Goal: Find specific page/section: Find specific page/section

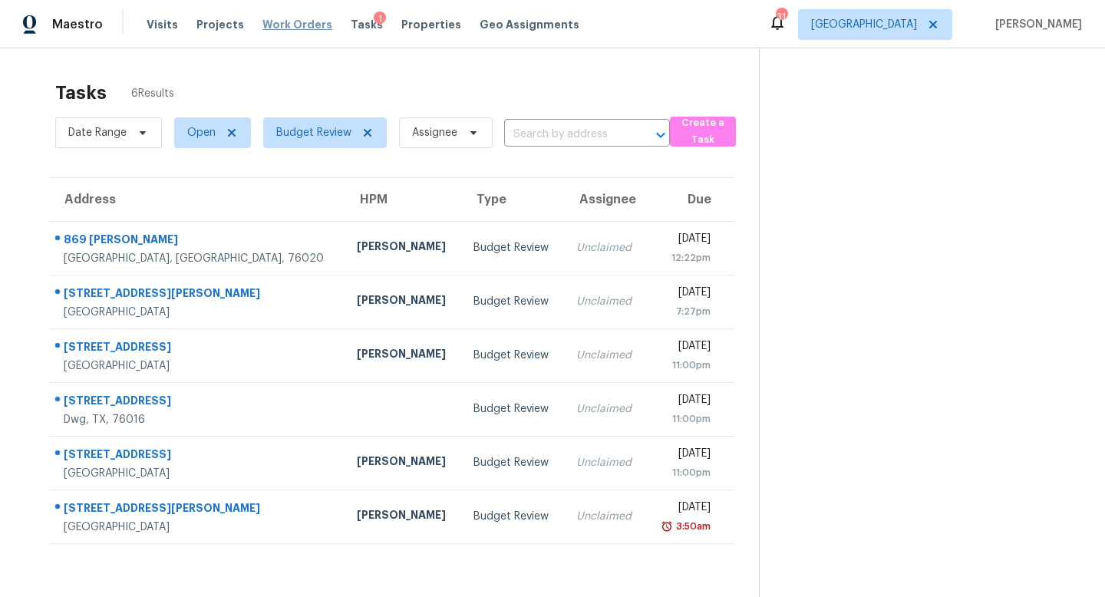
click at [292, 28] on span "Work Orders" at bounding box center [297, 24] width 70 height 15
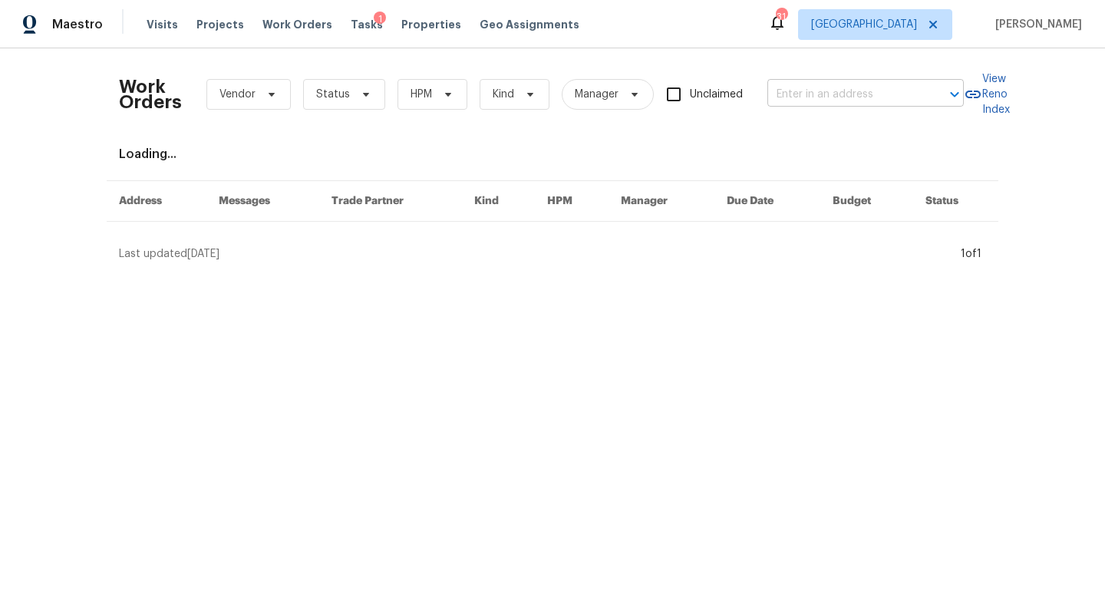
click at [796, 96] on input "text" at bounding box center [843, 95] width 153 height 24
type input "5816"
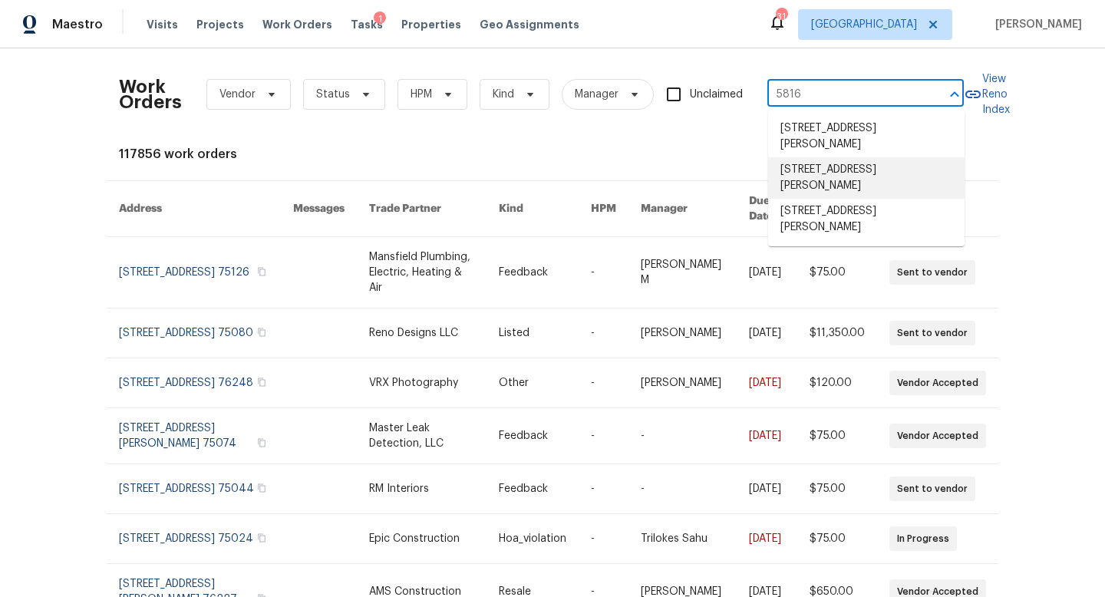
click at [799, 180] on li "[STREET_ADDRESS][PERSON_NAME]" at bounding box center [866, 177] width 196 height 41
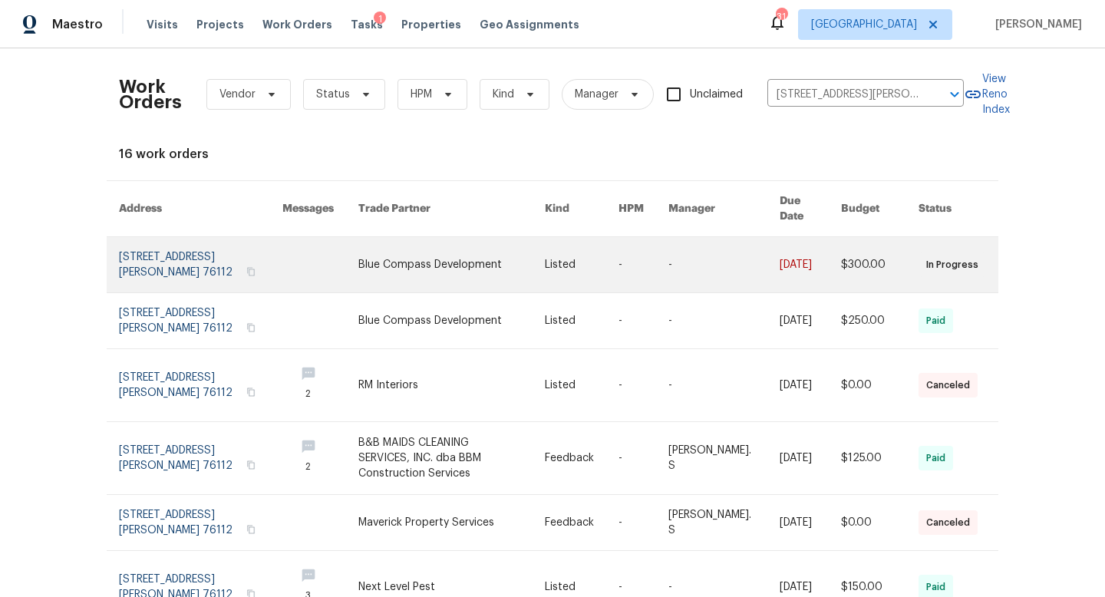
click at [447, 248] on link at bounding box center [451, 264] width 187 height 55
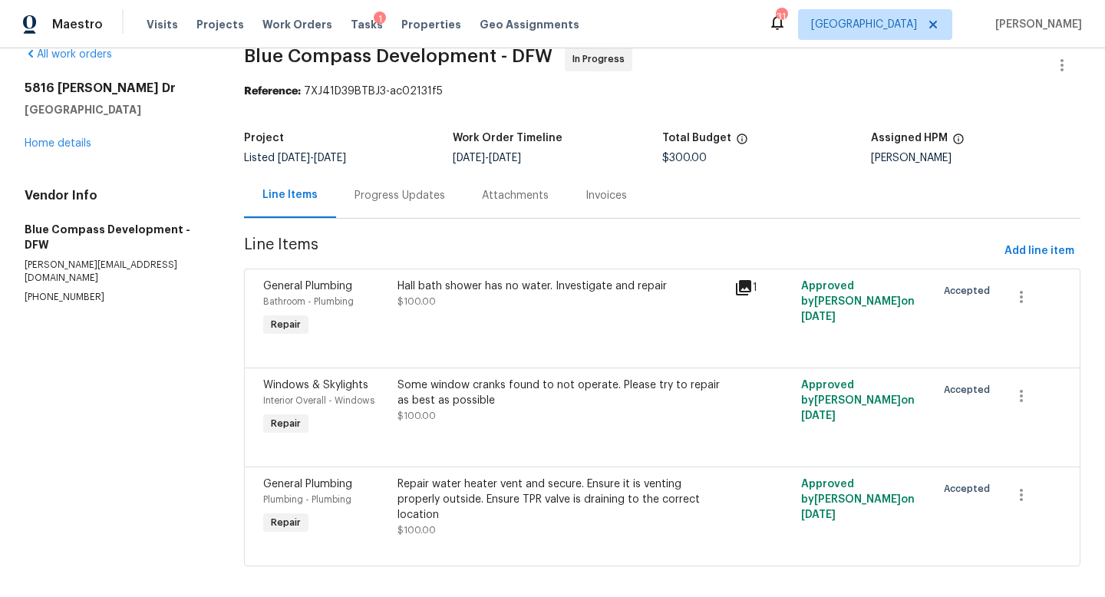
scroll to position [39, 0]
